Goal: Information Seeking & Learning: Learn about a topic

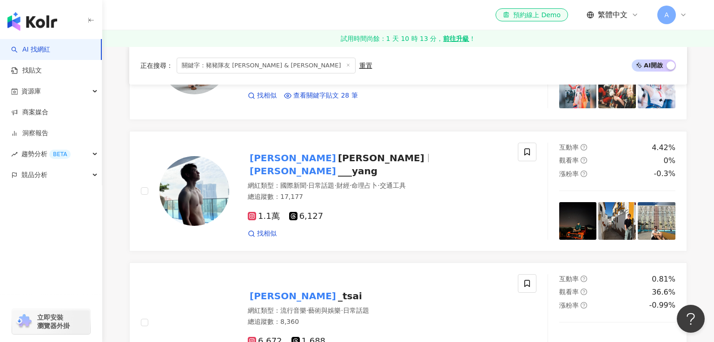
scroll to position [1172, 0]
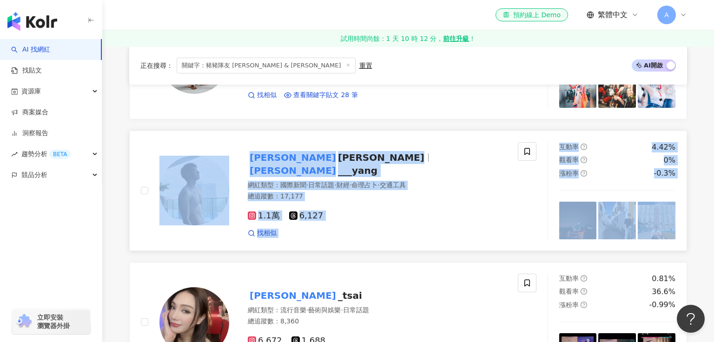
click at [262, 160] on mark "Scott" at bounding box center [293, 157] width 90 height 15
click at [475, 211] on div "1.1萬 6,127" at bounding box center [377, 216] width 259 height 10
click at [317, 131] on link "Scott Yang scott ___yang 網紅類型 ： 國際新聞 · 日常話題 · 財經 · 命理占卜 · 交通工具 總追蹤數 ： 17,177 1.…" at bounding box center [408, 191] width 558 height 120
click at [119, 171] on div "正在搜尋 ： 關鍵字：豬豬隊友 Scott & Wendy 重置 AI 開啟 AI 關閉 豬豬隊友 Scott & Wendy 豬豬隊友 Scott & We…" at bounding box center [408, 79] width 595 height 2146
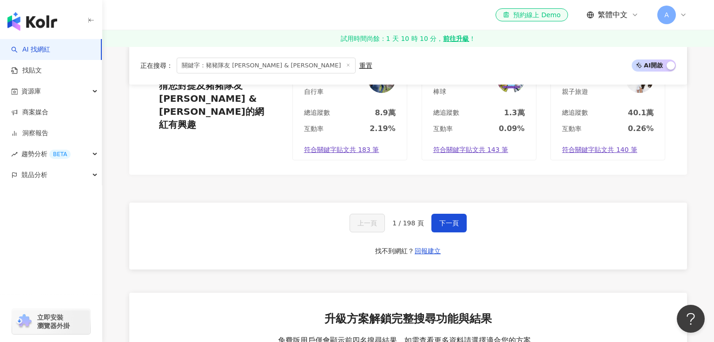
scroll to position [1692, 0]
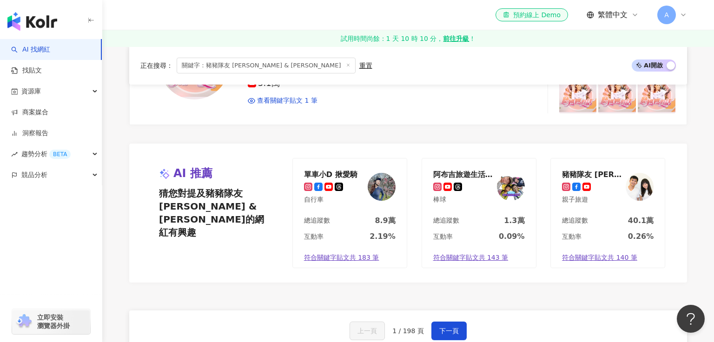
click at [50, 49] on link "AI 找網紅" at bounding box center [30, 49] width 39 height 9
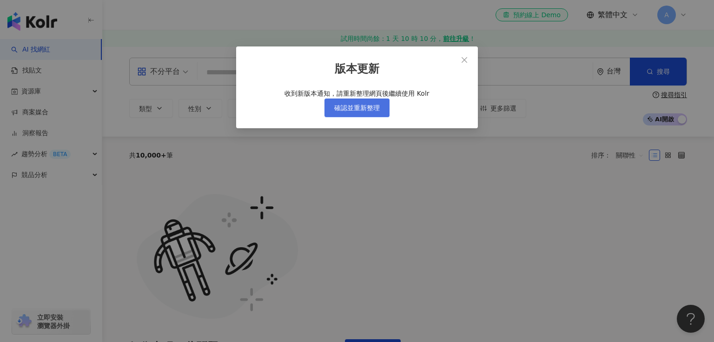
click at [364, 112] on span "確認並重新整理" at bounding box center [357, 107] width 46 height 7
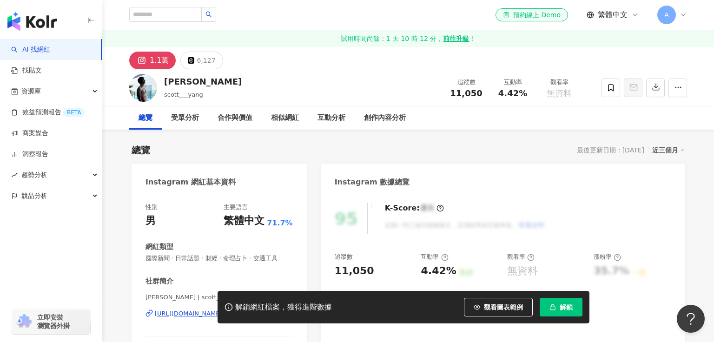
click at [142, 59] on icon at bounding box center [141, 60] width 2 height 2
click at [382, 100] on div "Scott Yang scott___yang 追蹤數 11,050 互動率 4.42% 觀看率 無資料" at bounding box center [408, 87] width 595 height 37
click at [404, 57] on div "1.1萬 6,127" at bounding box center [408, 58] width 595 height 22
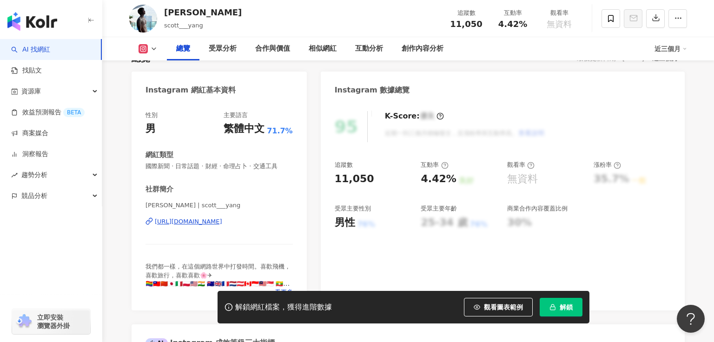
scroll to position [94, 0]
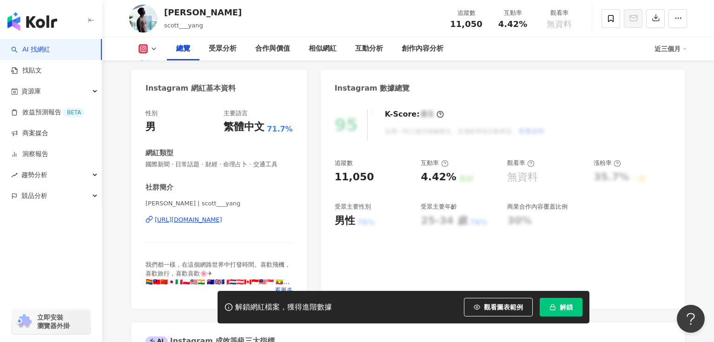
click at [218, 218] on div "https://www.instagram.com/scott___yang/" at bounding box center [188, 220] width 67 height 8
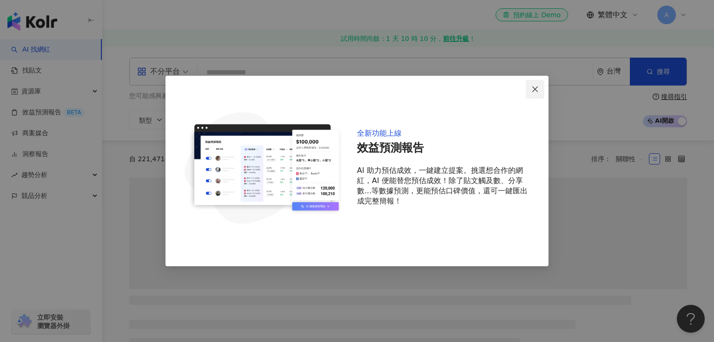
click at [537, 90] on icon "close" at bounding box center [534, 89] width 7 height 7
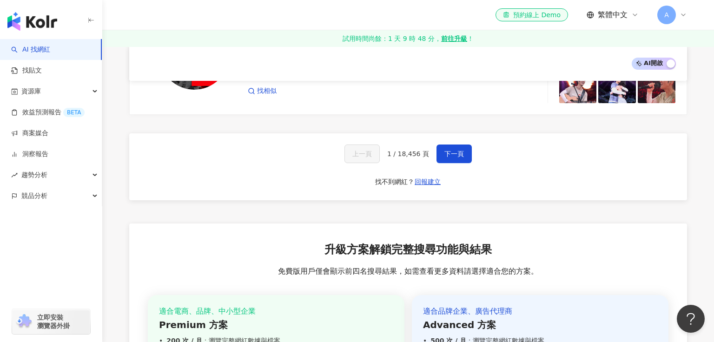
scroll to position [1639, 0]
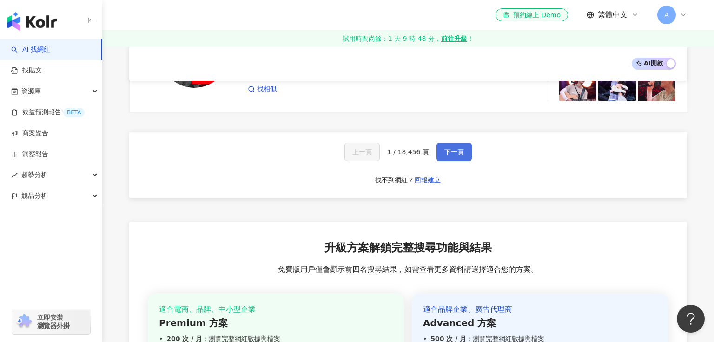
click at [452, 148] on span "下一頁" at bounding box center [454, 151] width 20 height 7
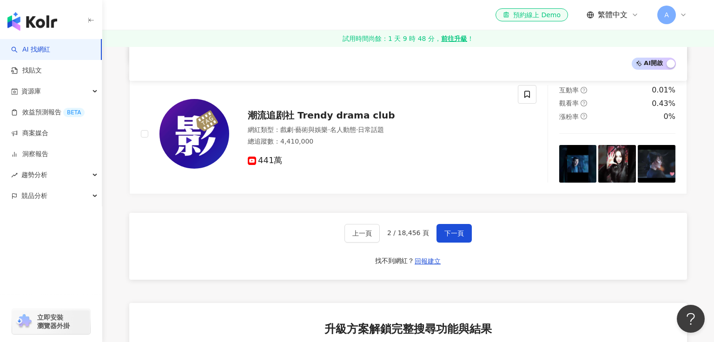
scroll to position [1585, 0]
click at [451, 230] on span "下一頁" at bounding box center [454, 233] width 20 height 7
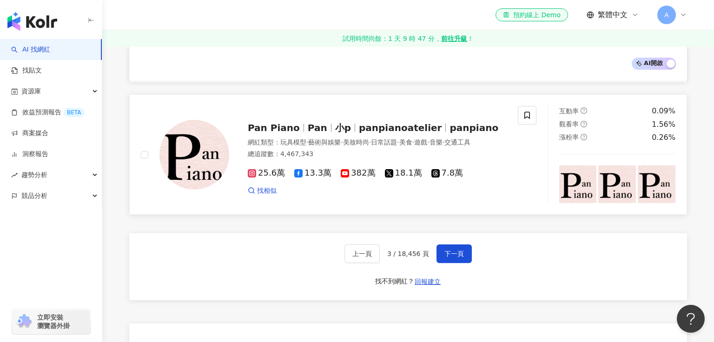
scroll to position [1526, 0]
click at [449, 255] on span "下一頁" at bounding box center [454, 254] width 20 height 7
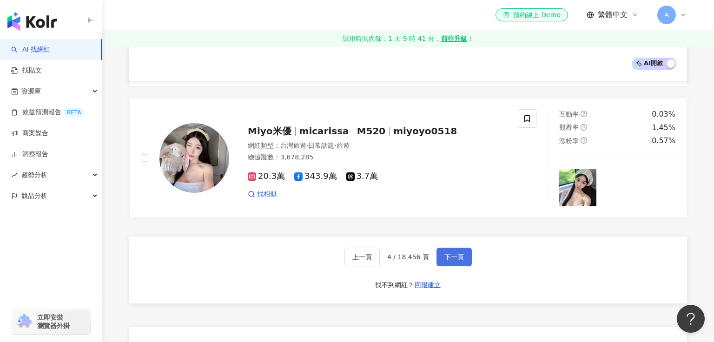
scroll to position [1535, 0]
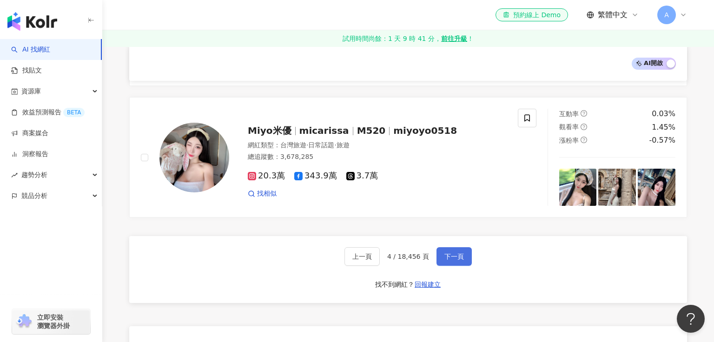
click at [450, 253] on span "下一頁" at bounding box center [454, 256] width 20 height 7
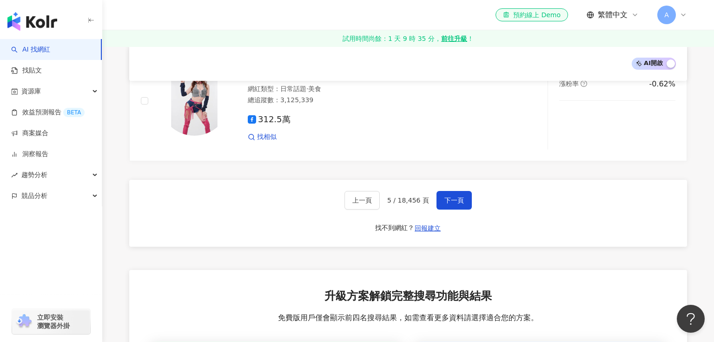
scroll to position [1688, 0]
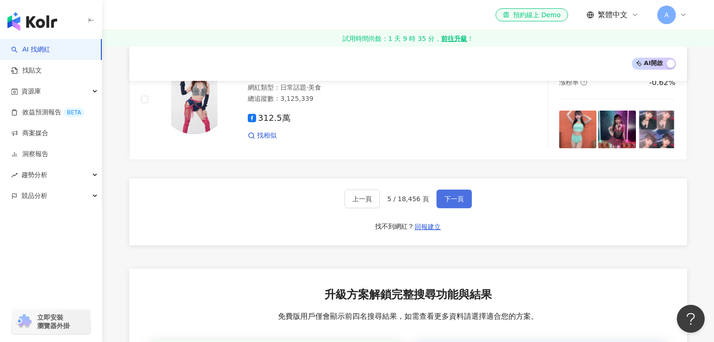
click at [462, 204] on button "下一頁" at bounding box center [453, 199] width 35 height 19
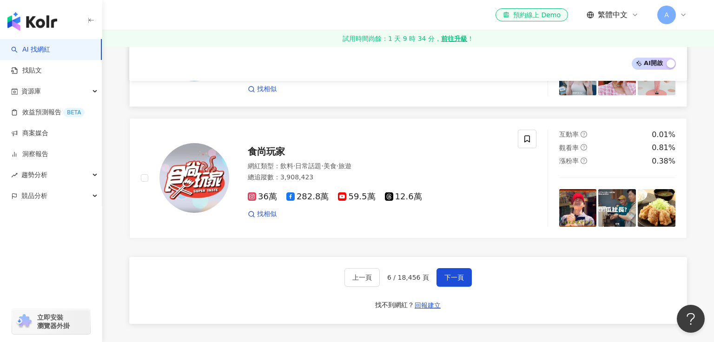
scroll to position [1528, 0]
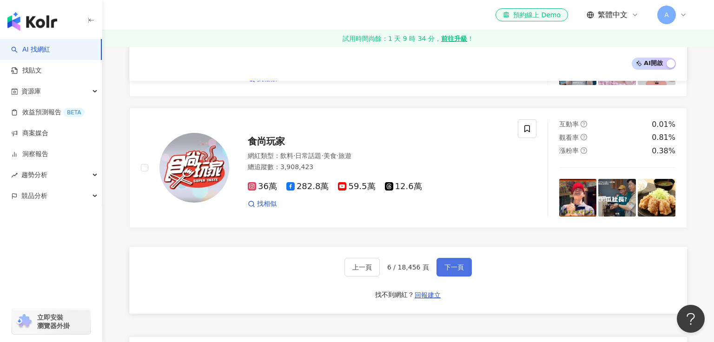
click at [458, 264] on span "下一頁" at bounding box center [454, 267] width 20 height 7
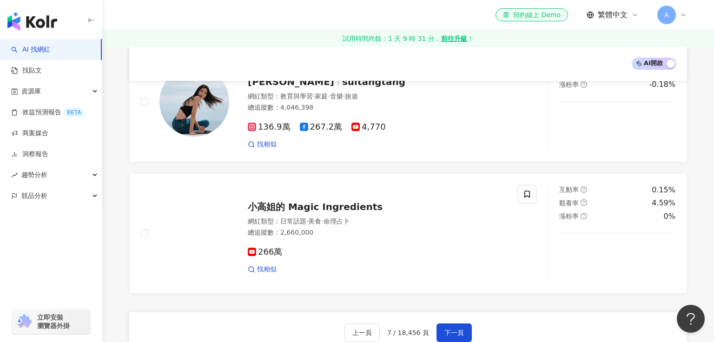
scroll to position [1506, 0]
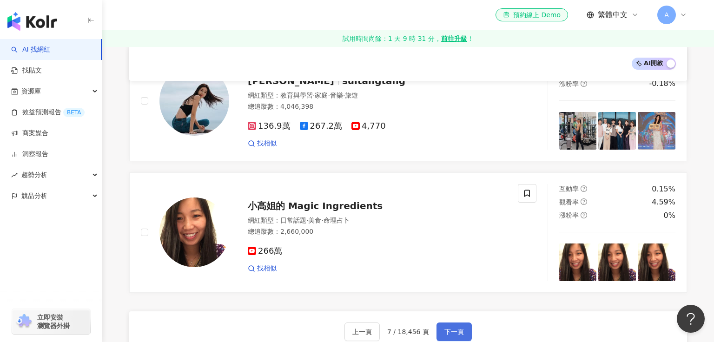
click at [445, 323] on button "下一頁" at bounding box center [453, 332] width 35 height 19
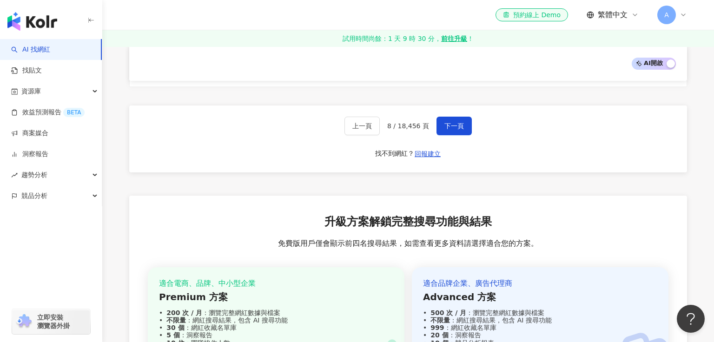
scroll to position [1654, 0]
click at [450, 128] on span "下一頁" at bounding box center [454, 126] width 20 height 7
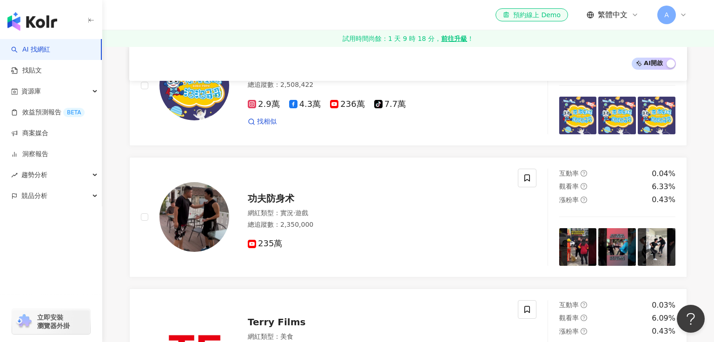
scroll to position [1213, 0]
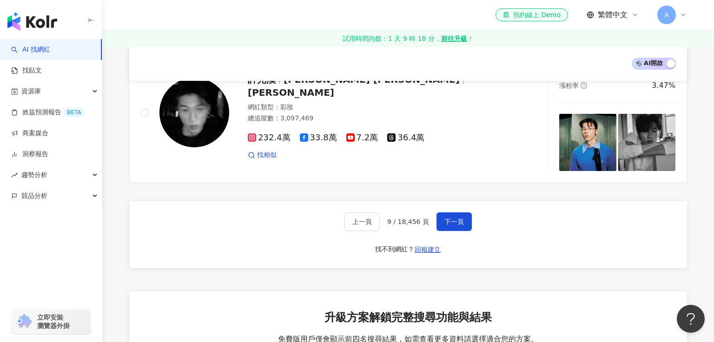
scroll to position [1595, 0]
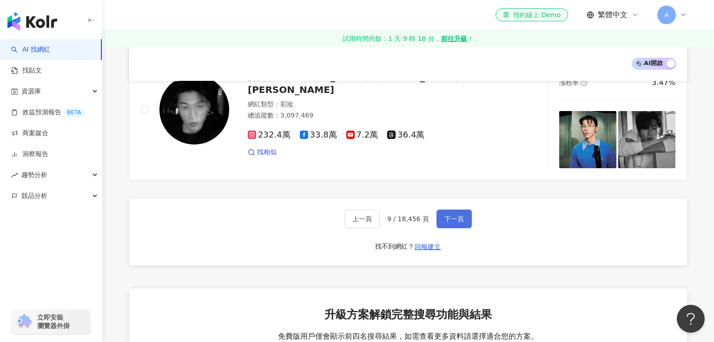
click at [468, 210] on button "下一頁" at bounding box center [453, 219] width 35 height 19
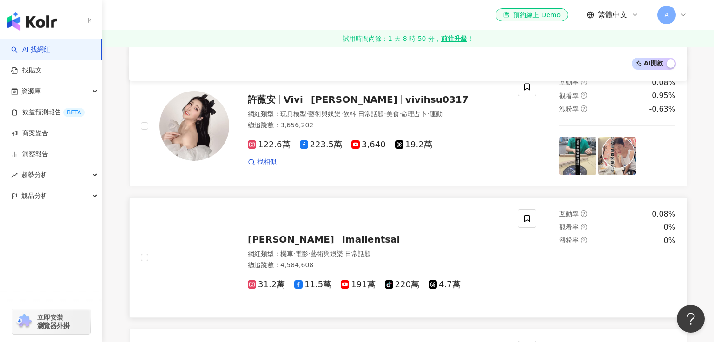
scroll to position [1053, 0]
